Goal: Task Accomplishment & Management: Manage account settings

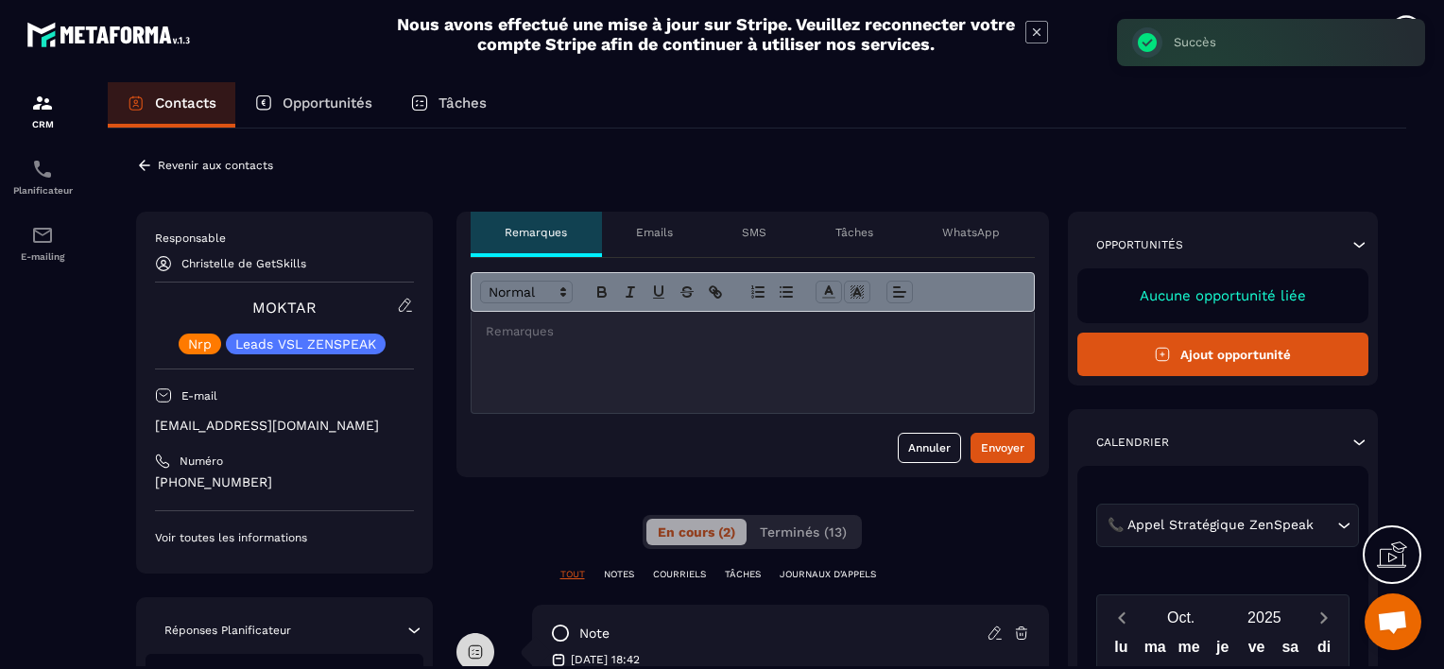
click at [147, 162] on icon at bounding box center [144, 165] width 17 height 17
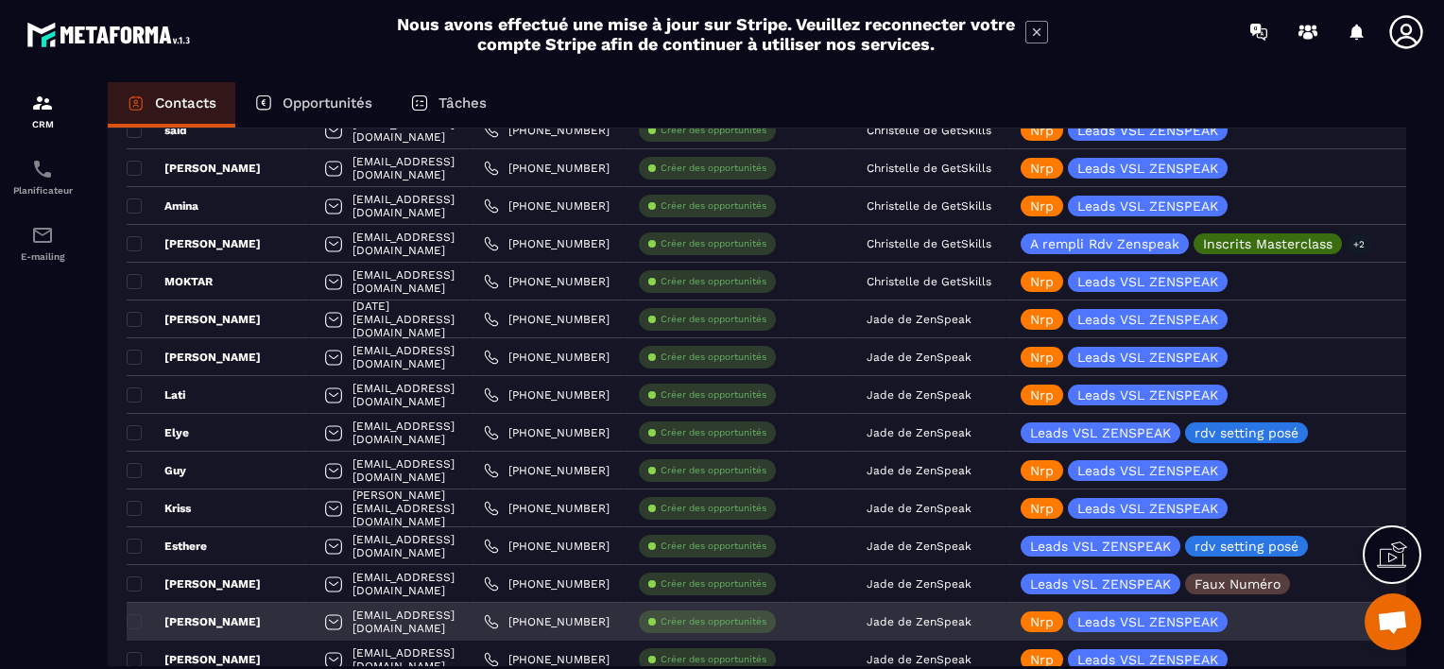
scroll to position [1890, 0]
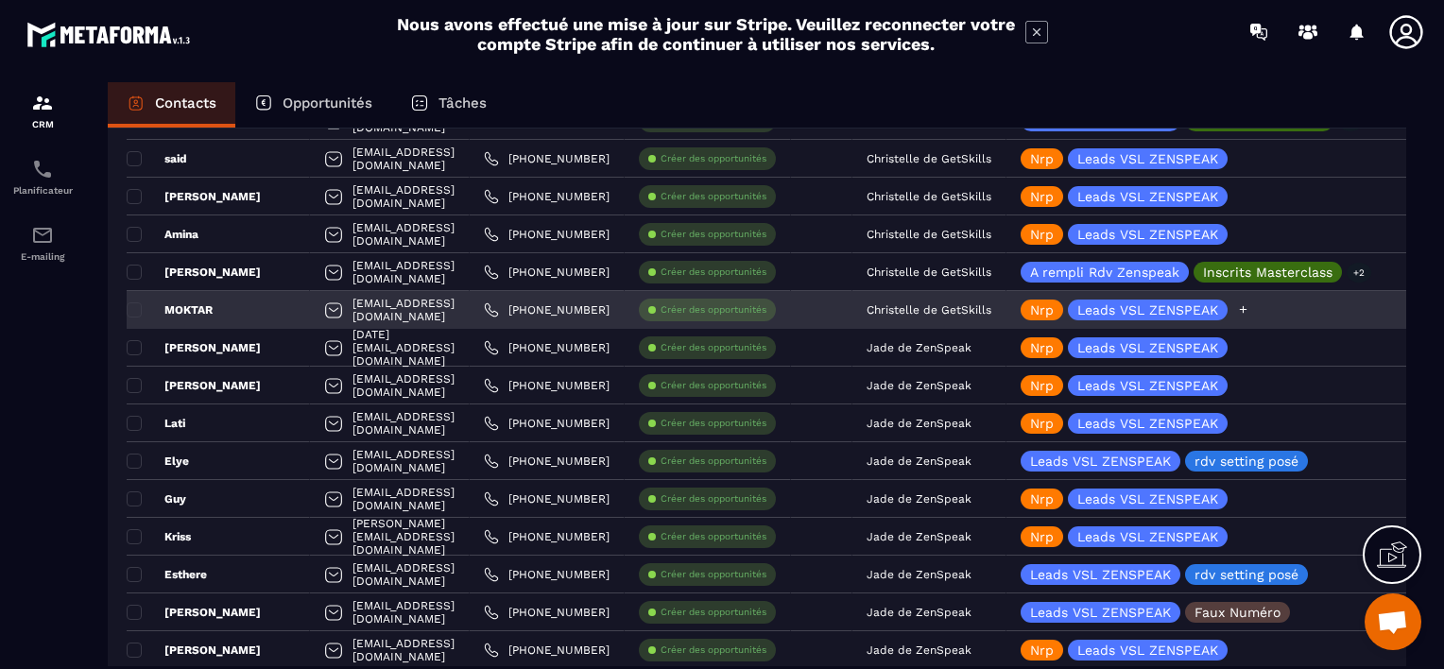
click at [1249, 306] on icon at bounding box center [1243, 309] width 12 height 12
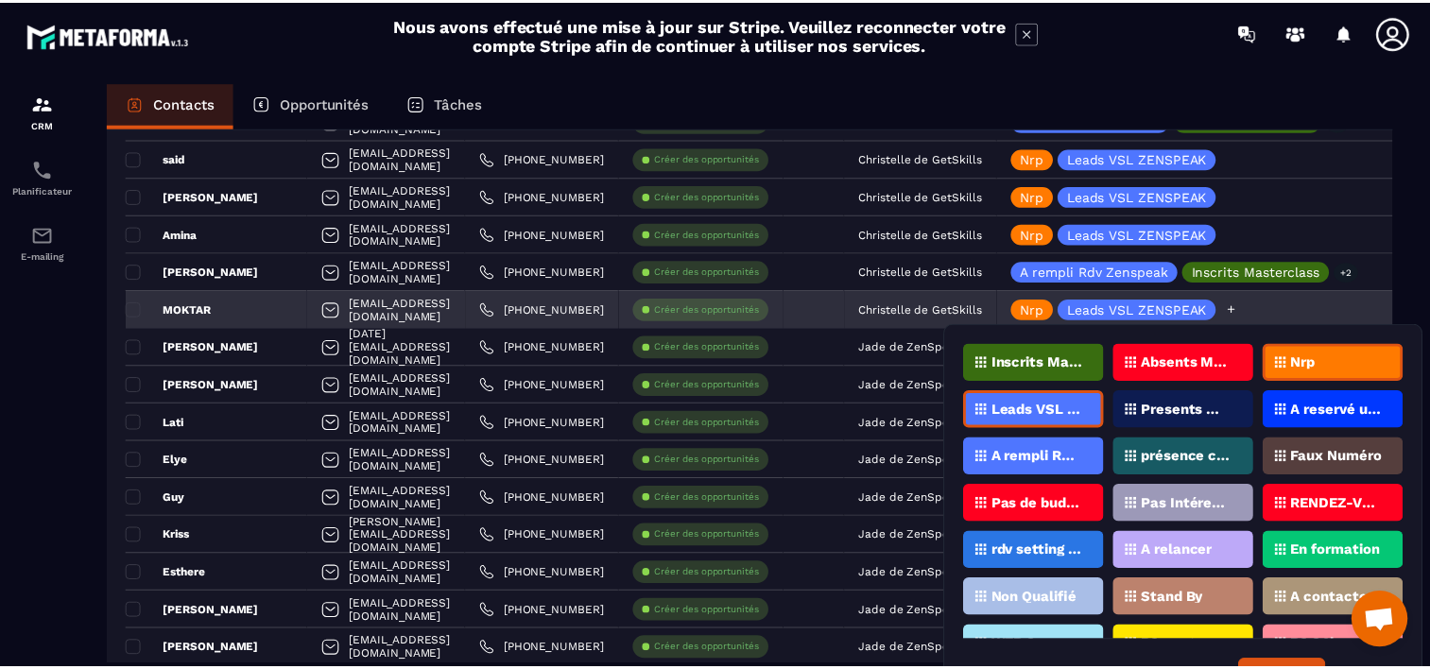
scroll to position [47, 0]
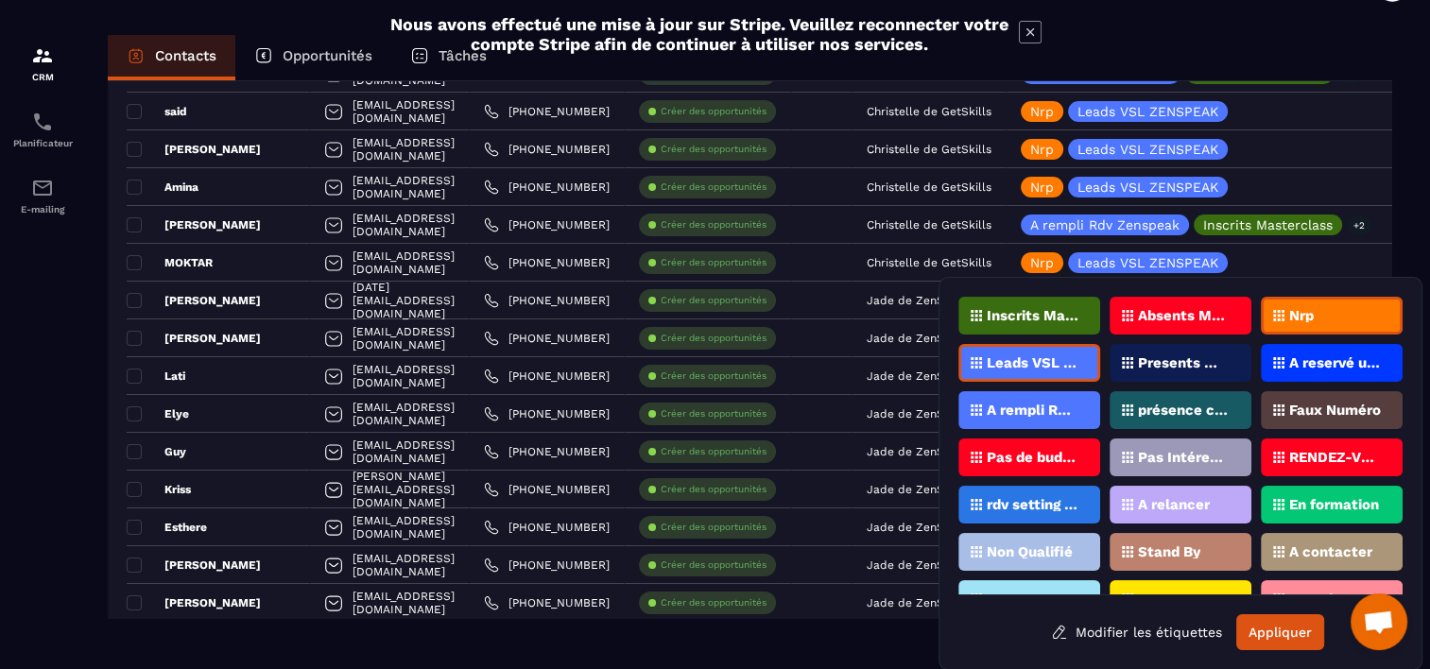
click at [1310, 408] on p "Faux Numéro" at bounding box center [1335, 410] width 92 height 13
click at [1279, 639] on button "Appliquer" at bounding box center [1280, 632] width 88 height 36
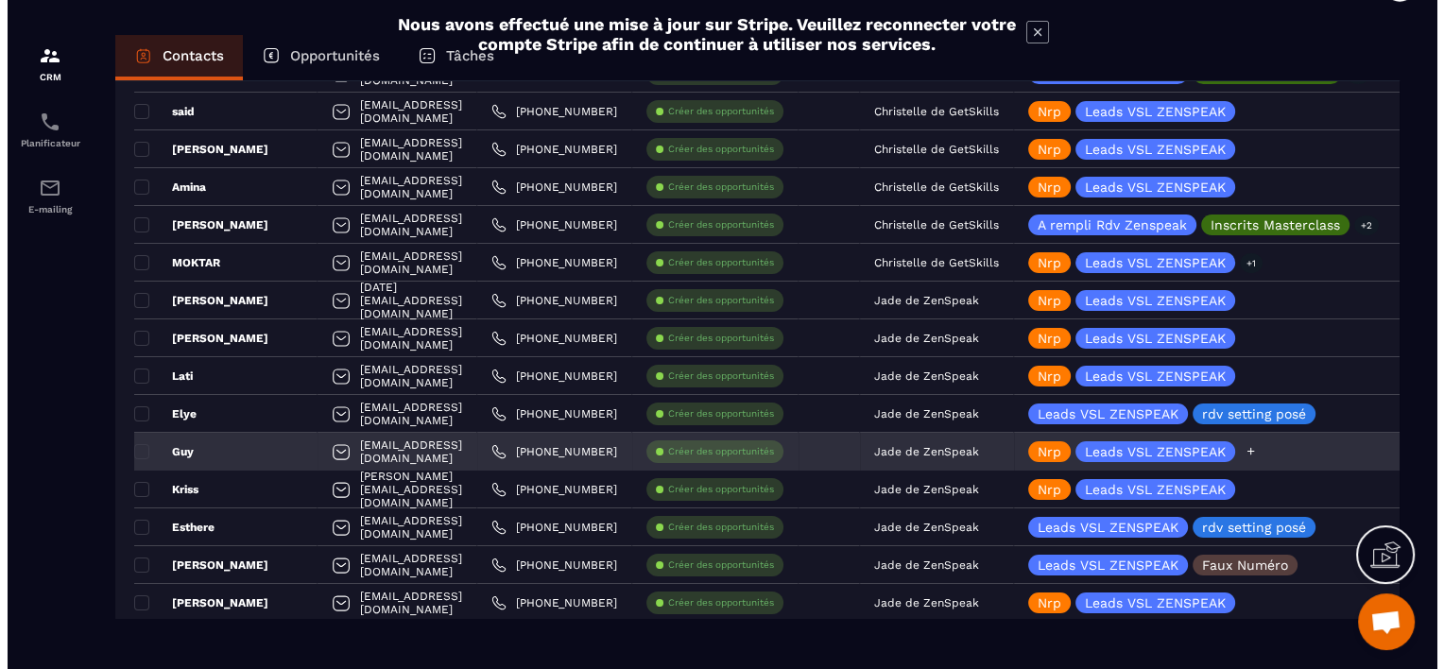
scroll to position [0, 0]
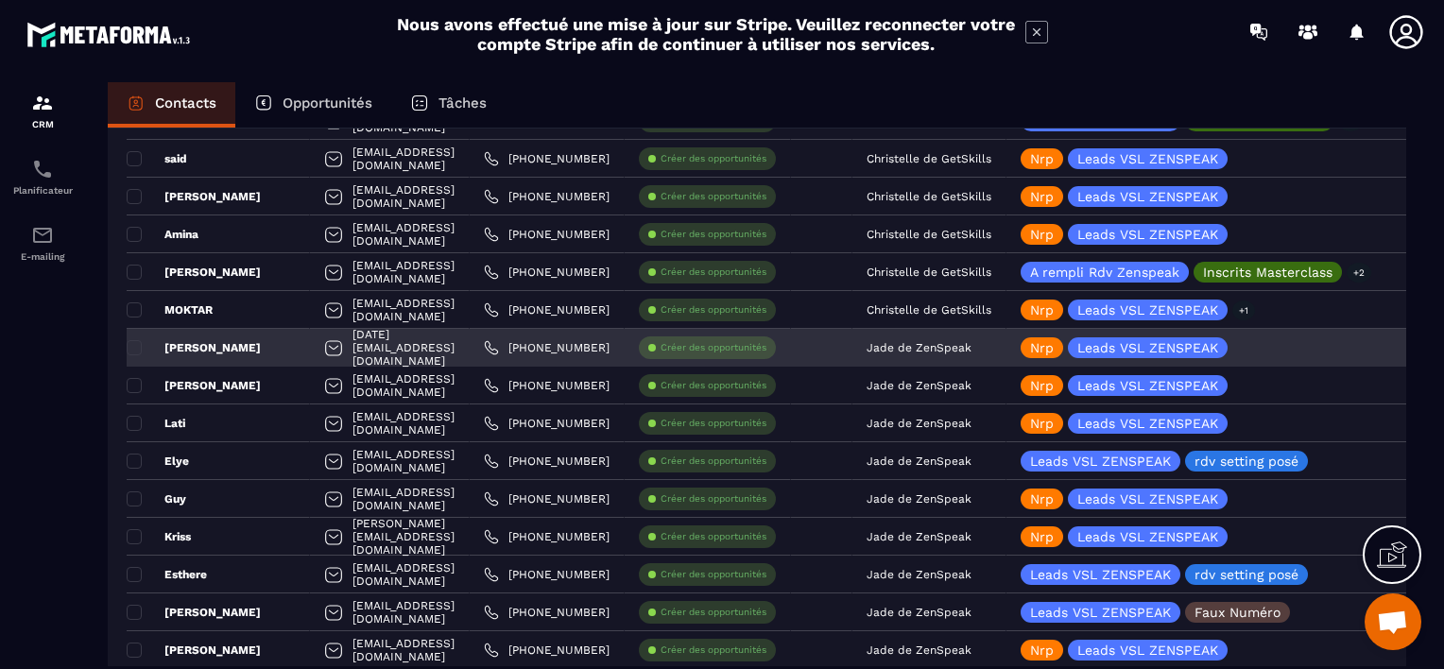
click at [971, 348] on p "Jade de ZenSpeak" at bounding box center [919, 347] width 105 height 13
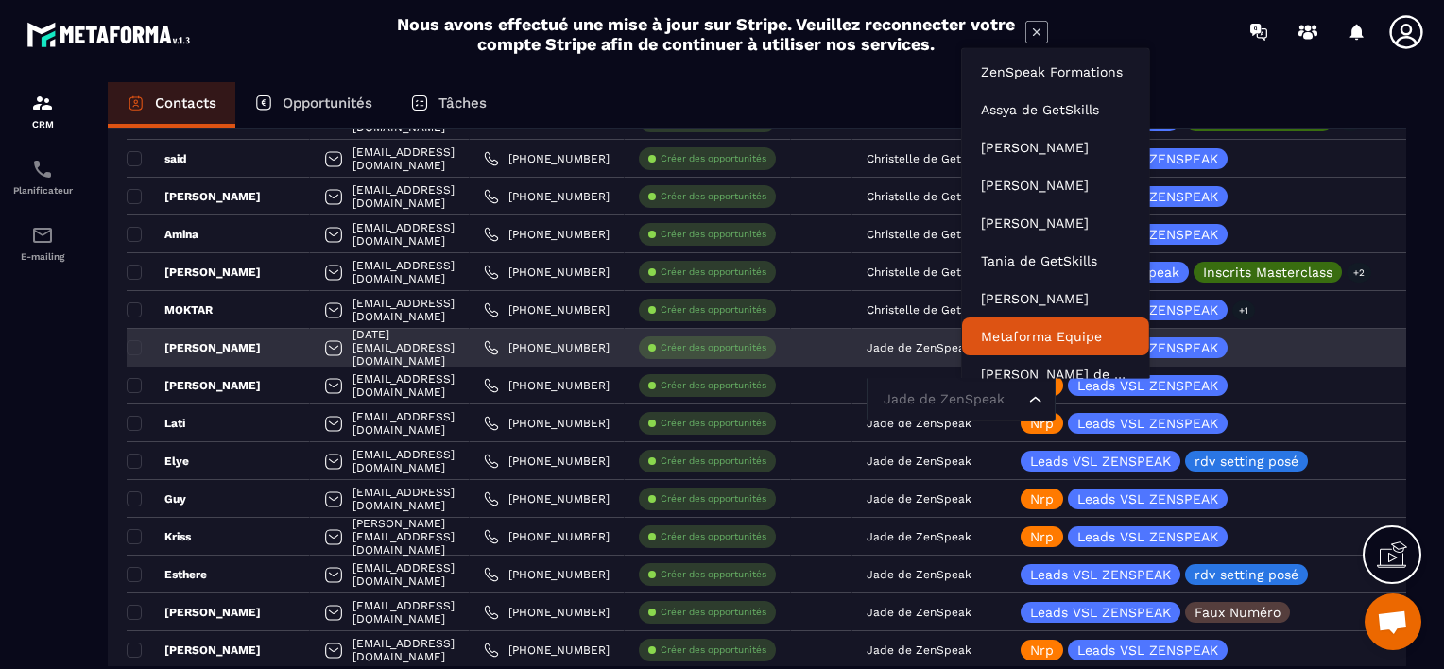
scroll to position [14, 0]
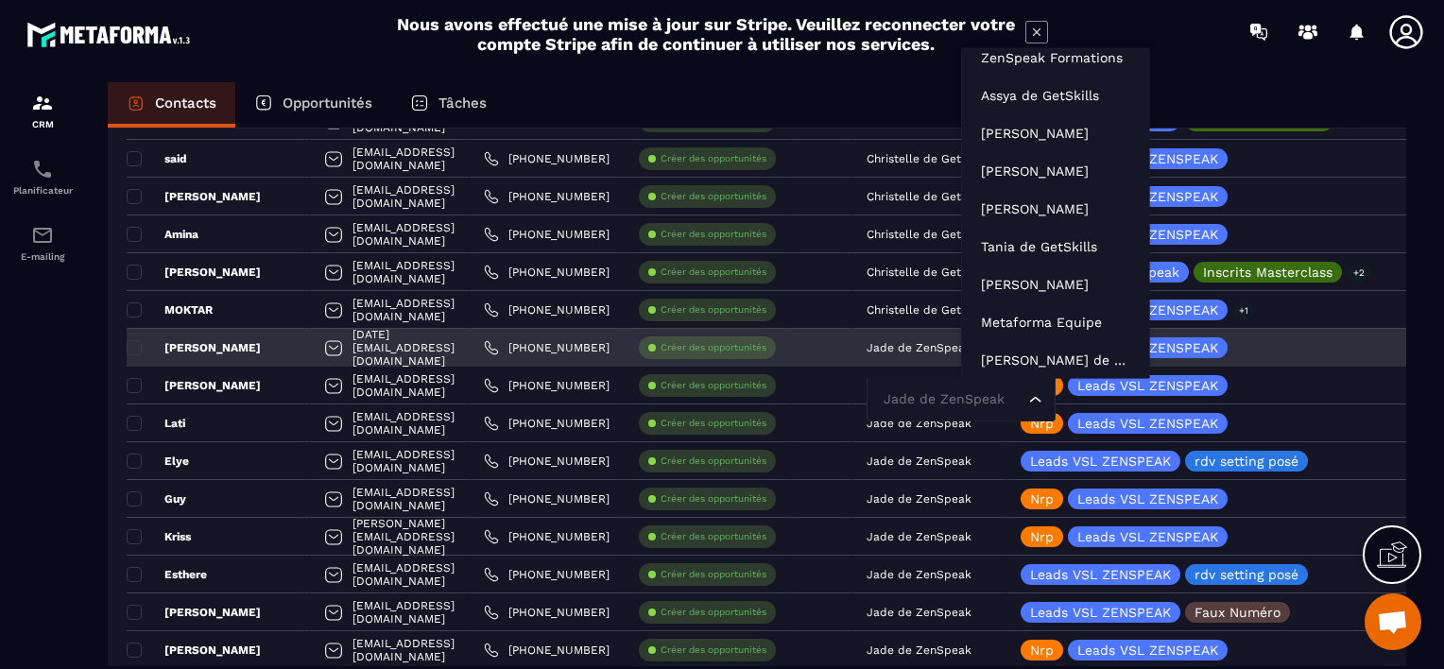
click at [1006, 398] on input "Search for option" at bounding box center [952, 399] width 146 height 21
type input "**"
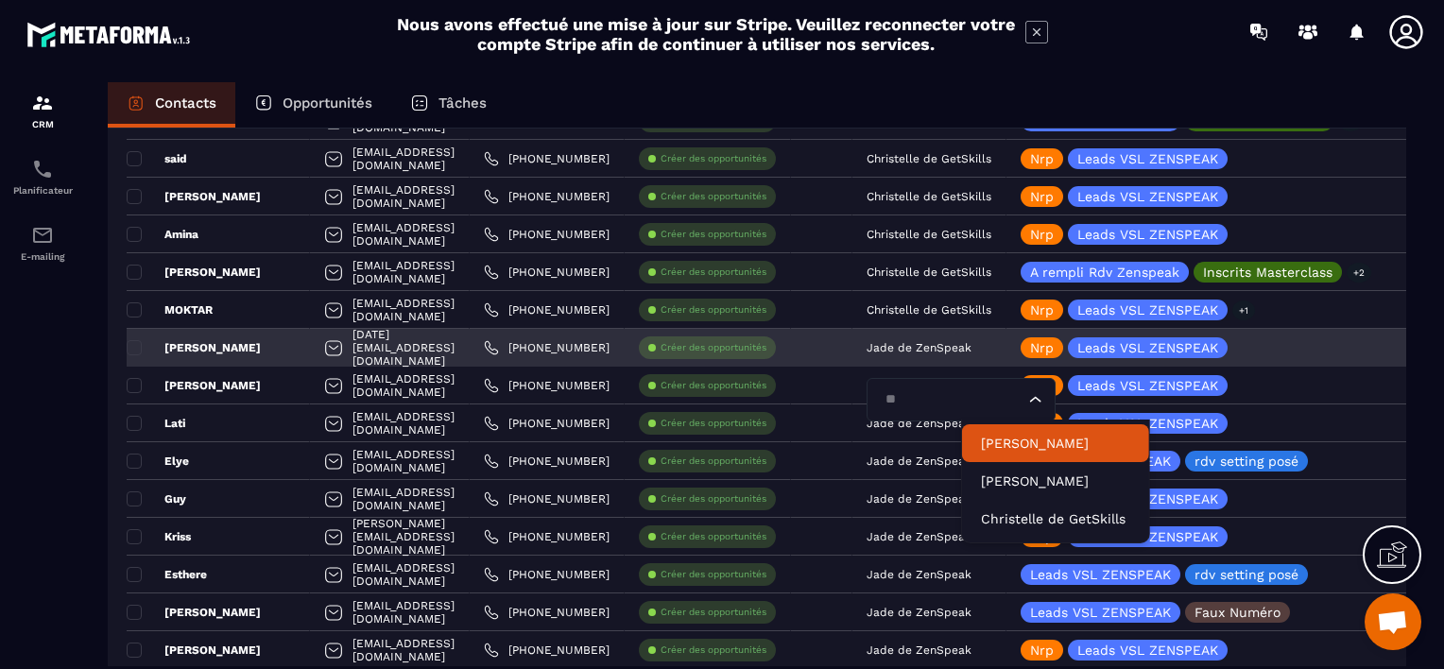
scroll to position [0, 0]
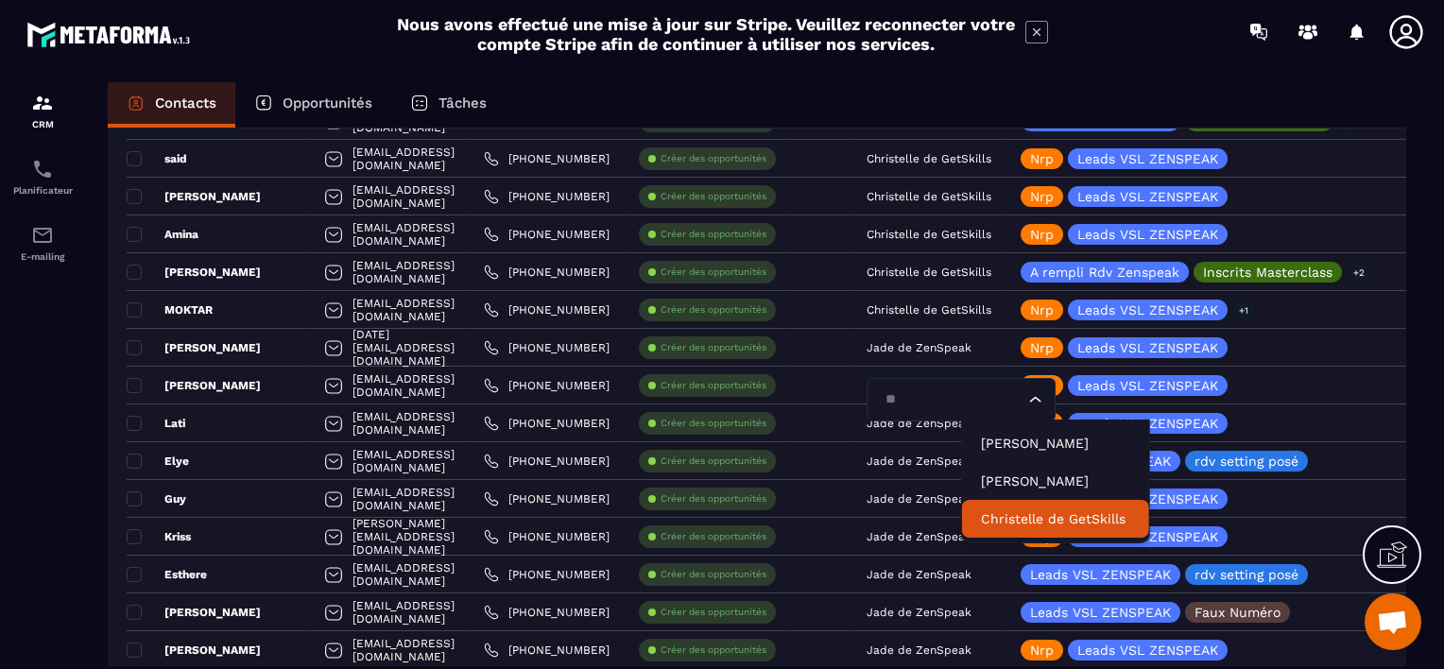
click at [1000, 513] on p "Christelle de GetSkills" at bounding box center [1055, 518] width 149 height 19
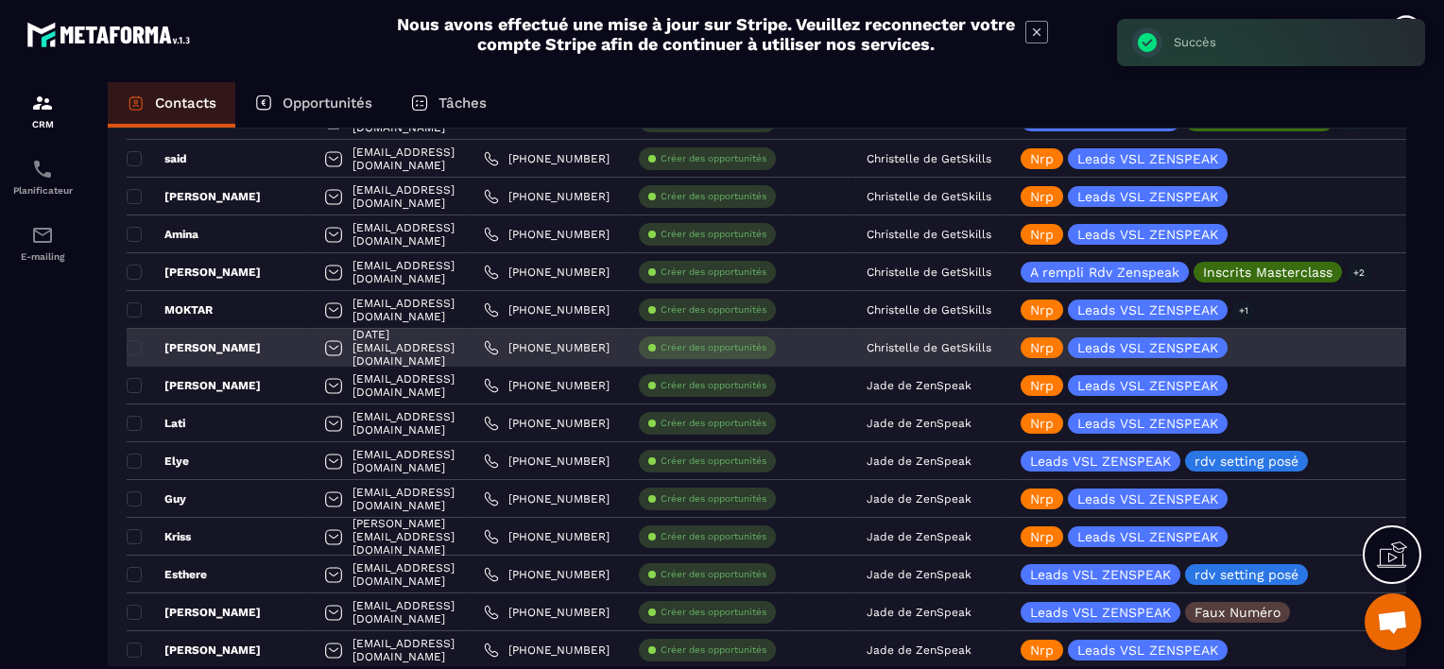
click at [264, 340] on div "[PERSON_NAME]" at bounding box center [218, 348] width 183 height 38
